Goal: Task Accomplishment & Management: Use online tool/utility

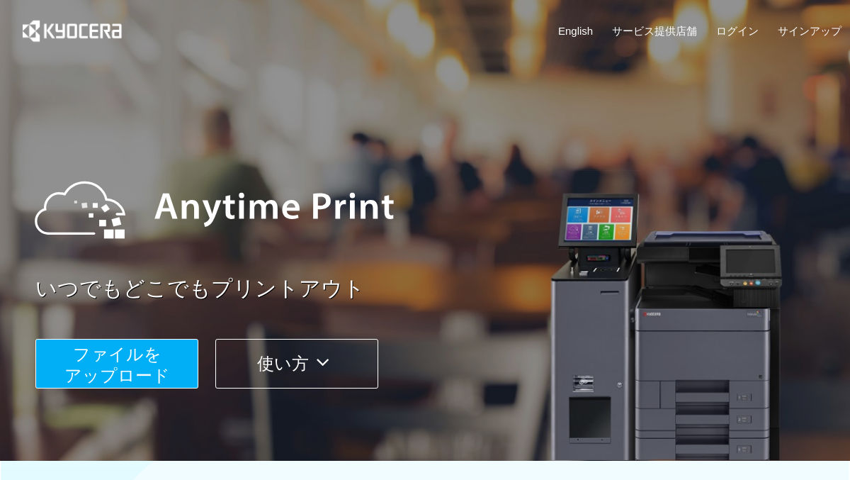
click at [143, 363] on button "ファイルを ​​アップロード" at bounding box center [116, 364] width 163 height 50
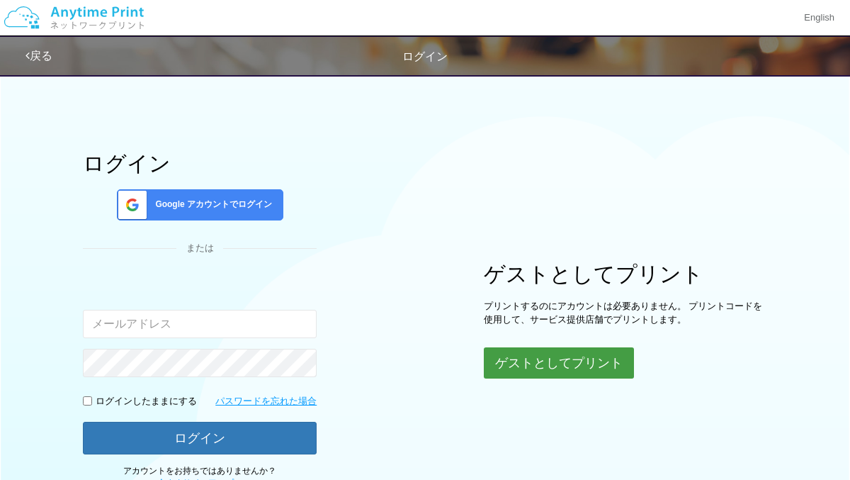
click at [543, 363] on button "ゲストとしてプリント" at bounding box center [559, 362] width 150 height 31
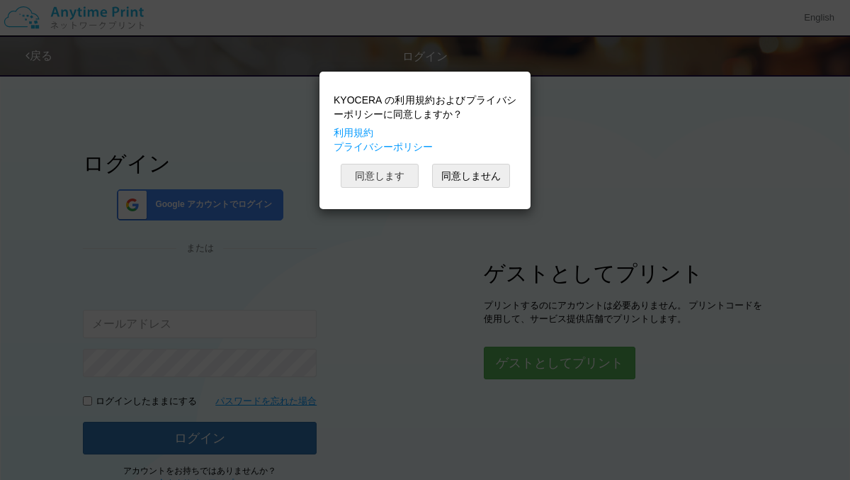
click at [407, 178] on button "同意します" at bounding box center [380, 176] width 78 height 24
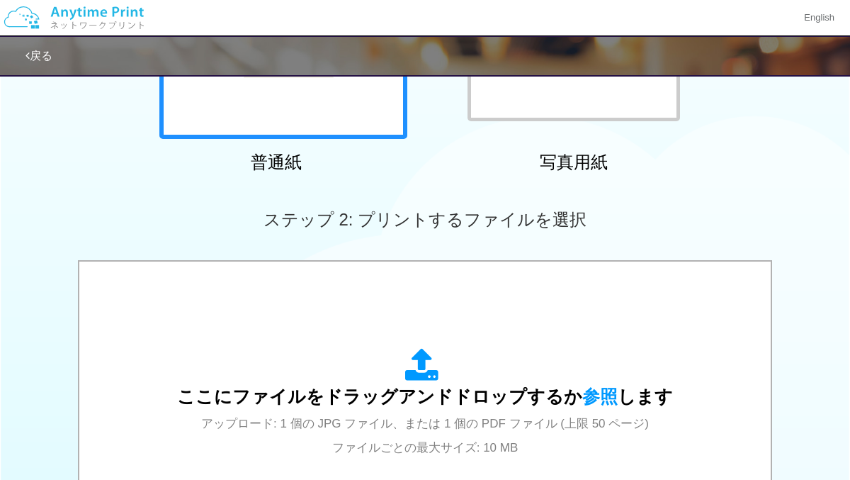
scroll to position [292, 0]
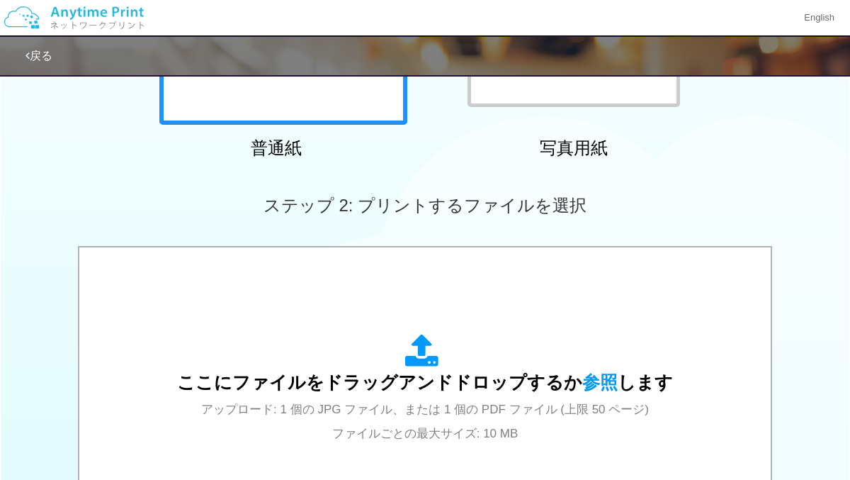
click at [322, 295] on div "ここにファイルをドラッグアンドドロップするか 参照 します アップロード: 1 個の JPG ファイル、または 1 個の PDF ファイル (上限 50 ペー…" at bounding box center [424, 388] width 663 height 255
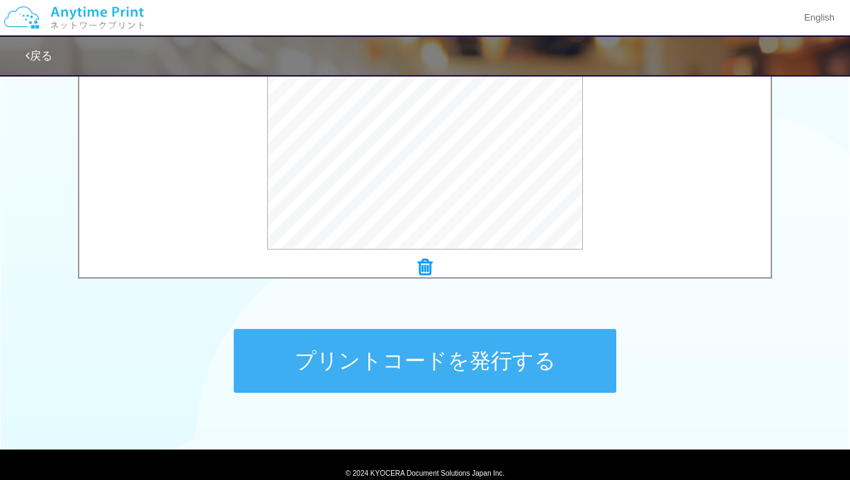
scroll to position [542, 0]
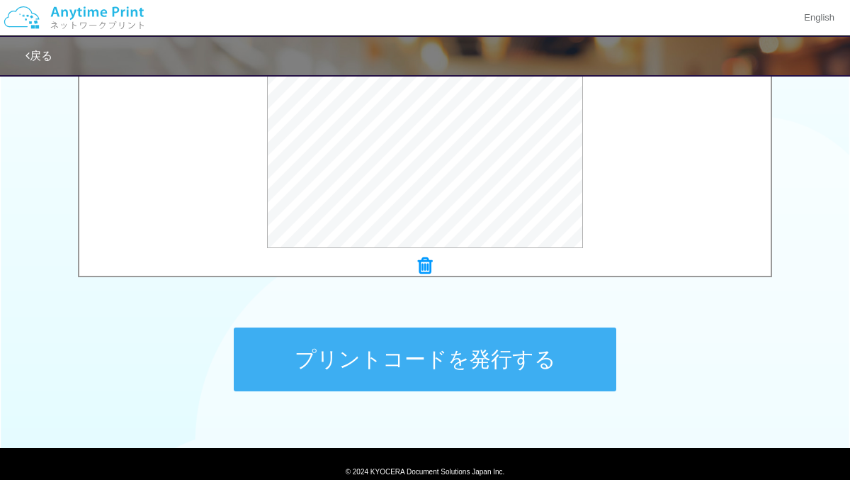
click at [259, 347] on button "プリントコードを発行する" at bounding box center [425, 359] width 382 height 64
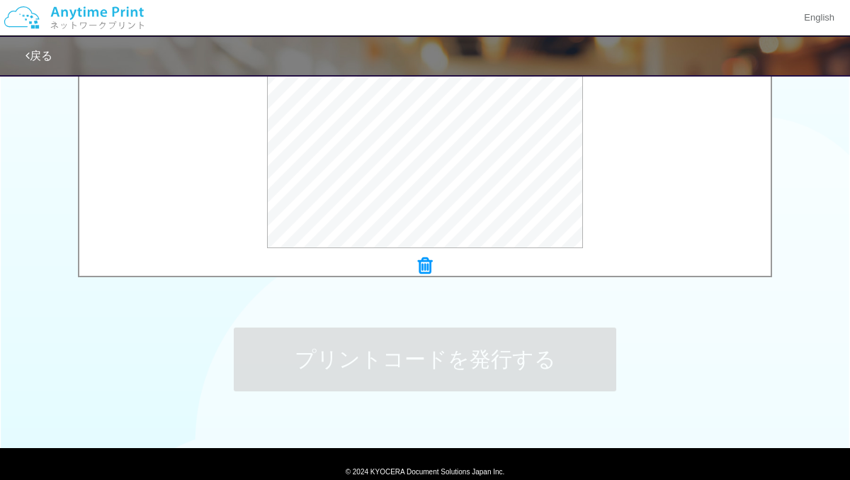
scroll to position [0, 0]
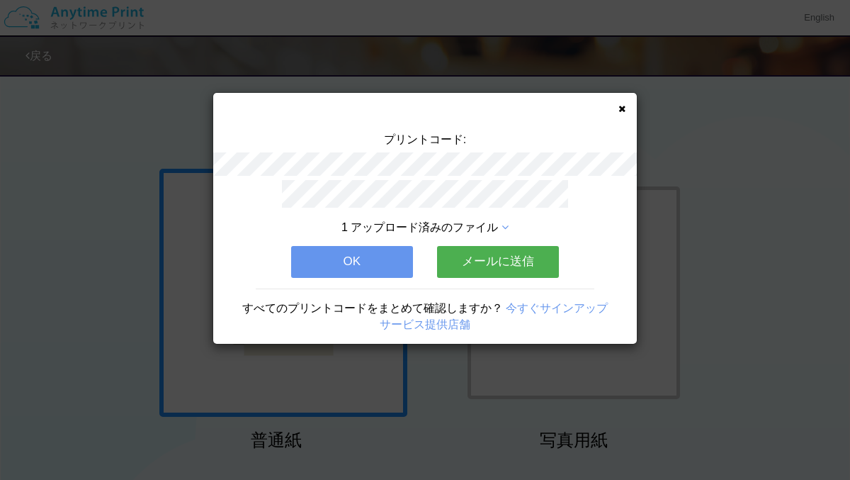
click at [620, 110] on icon at bounding box center [621, 108] width 7 height 9
